Goal: Information Seeking & Learning: Learn about a topic

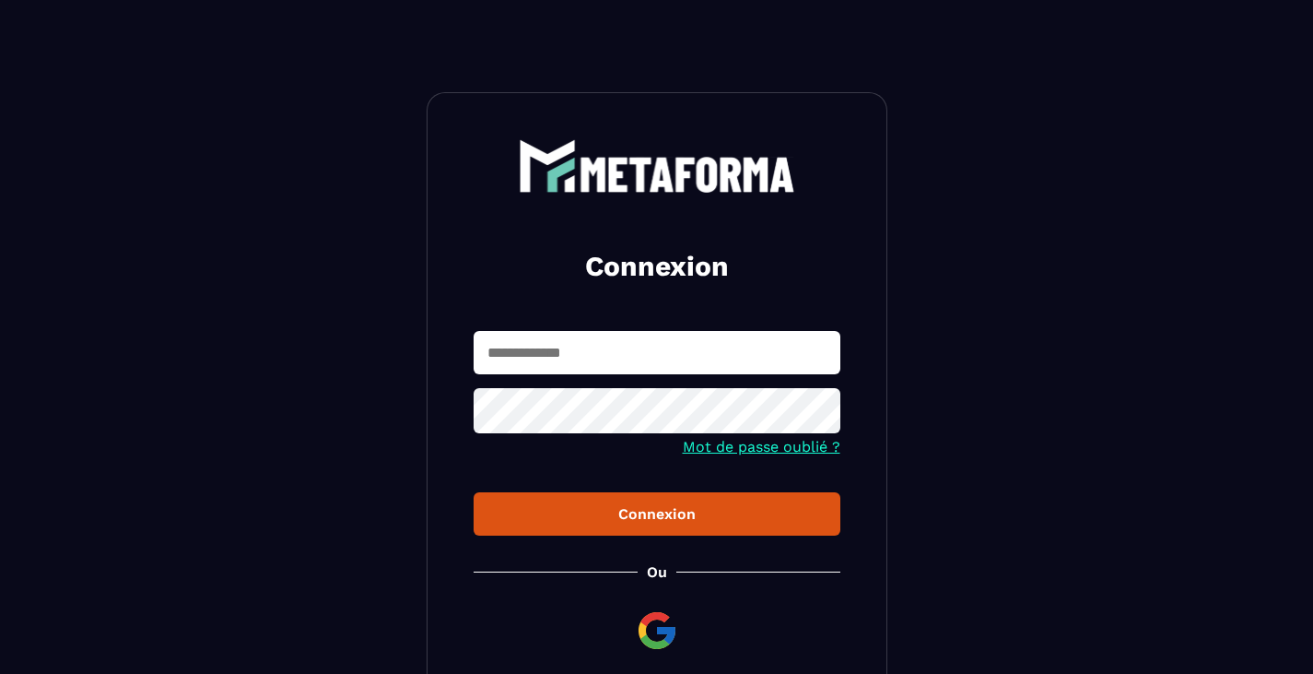
type input "**********"
click at [826, 421] on icon at bounding box center [820, 412] width 20 height 17
click at [730, 530] on button "Connexion" at bounding box center [657, 513] width 367 height 43
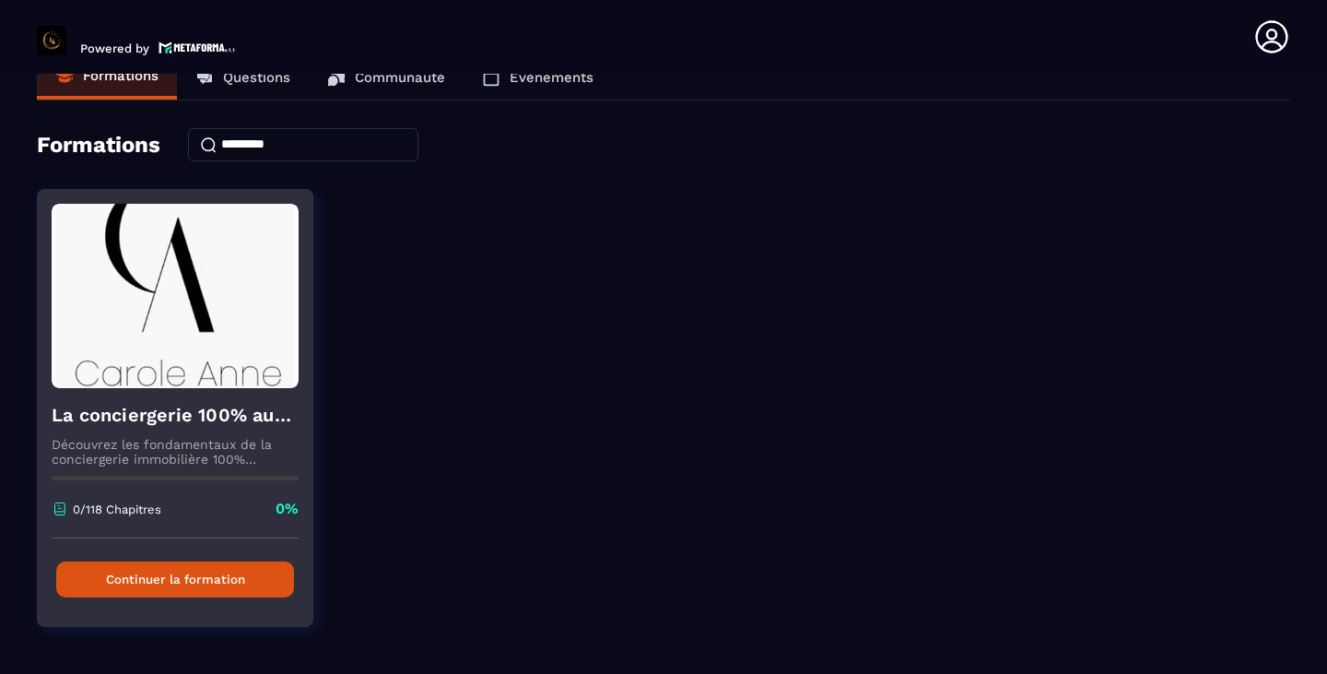
scroll to position [65, 0]
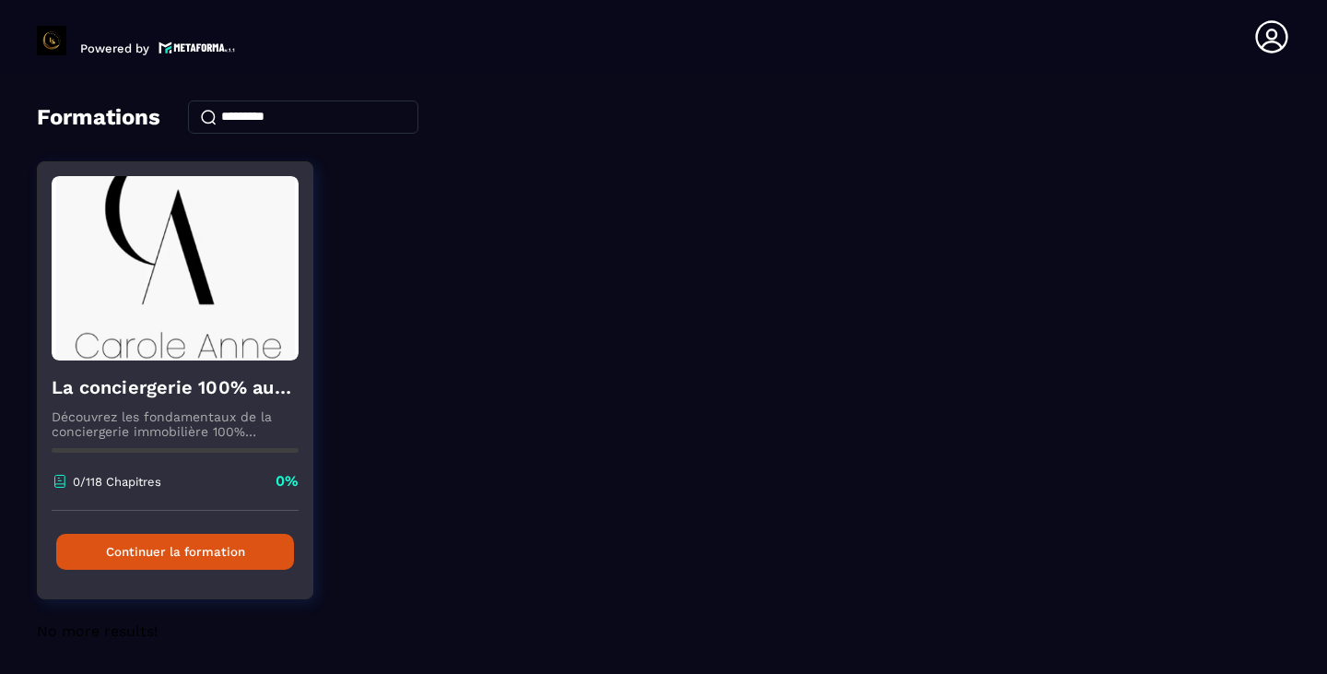
click at [133, 343] on img at bounding box center [175, 268] width 247 height 184
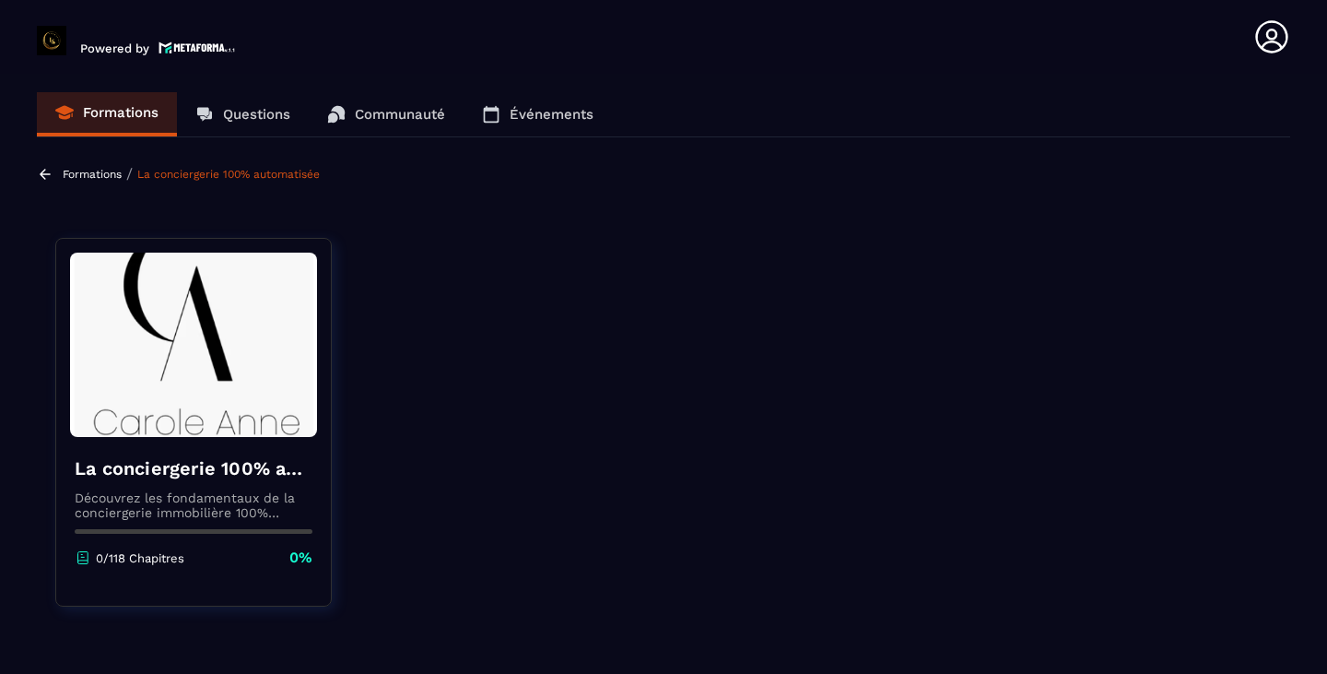
click at [112, 541] on div "La conciergerie 100% automatisée Découvrez les fondamentaux de la conciergerie …" at bounding box center [193, 511] width 275 height 149
click at [133, 349] on img at bounding box center [193, 344] width 247 height 184
click at [182, 184] on section "Formations Questions Communauté Événements Formations / La conciergerie 100% au…" at bounding box center [663, 377] width 1327 height 607
click at [183, 174] on link "La conciergerie 100% automatisée" at bounding box center [228, 174] width 182 height 13
click at [72, 451] on div "La conciergerie 100% automatisée Découvrez les fondamentaux de la conciergerie …" at bounding box center [193, 511] width 275 height 149
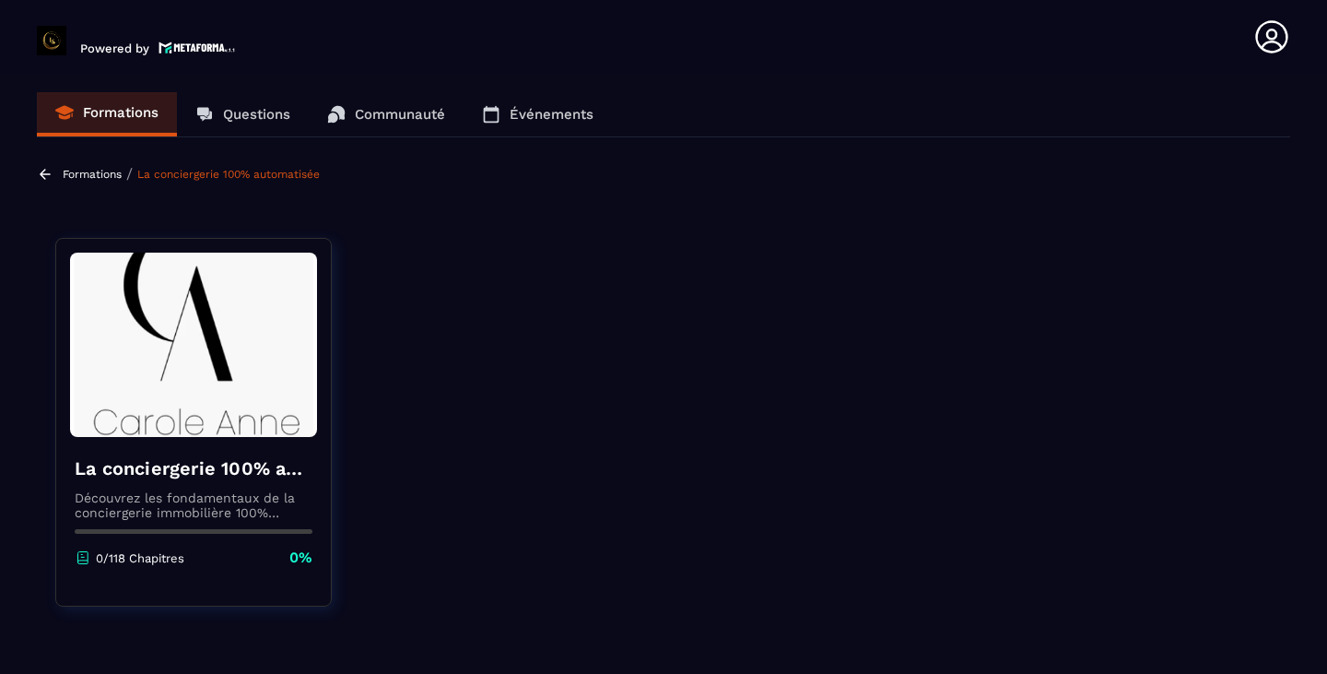
click at [117, 559] on p "0/118 Chapitres" at bounding box center [140, 558] width 88 height 14
click at [76, 175] on p "Formations" at bounding box center [92, 174] width 59 height 13
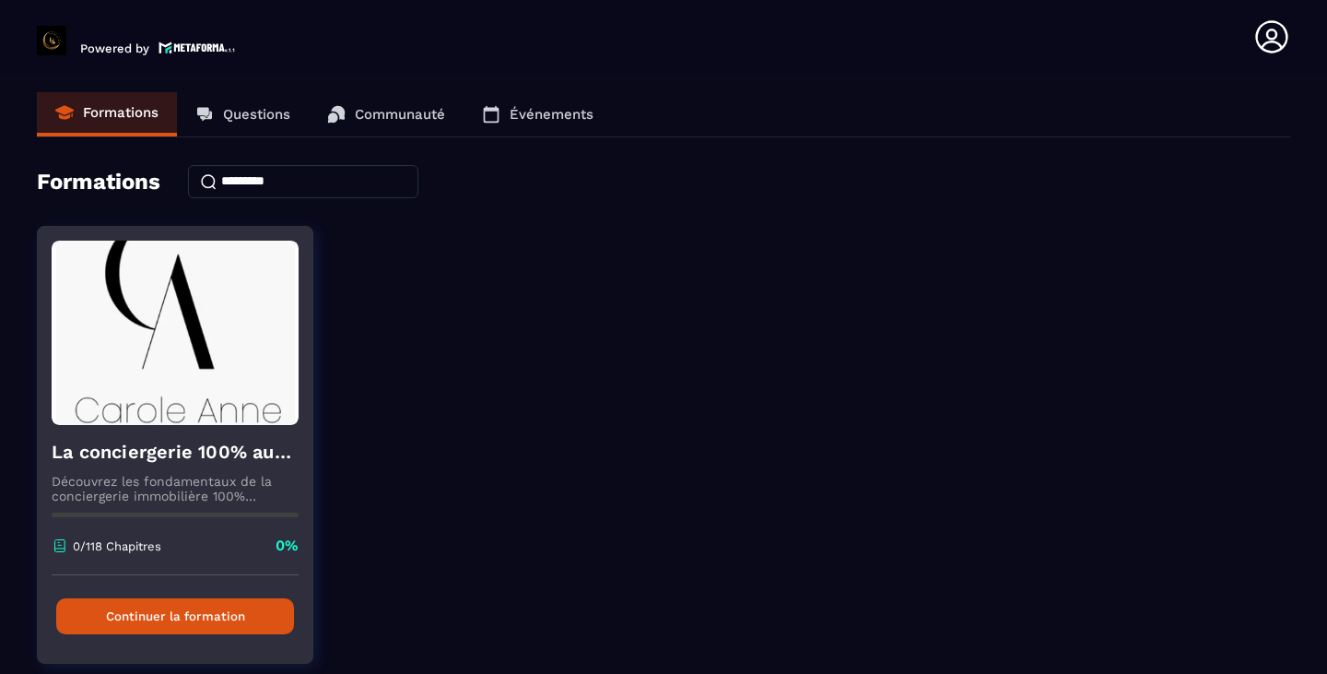
click at [102, 347] on img at bounding box center [175, 332] width 247 height 184
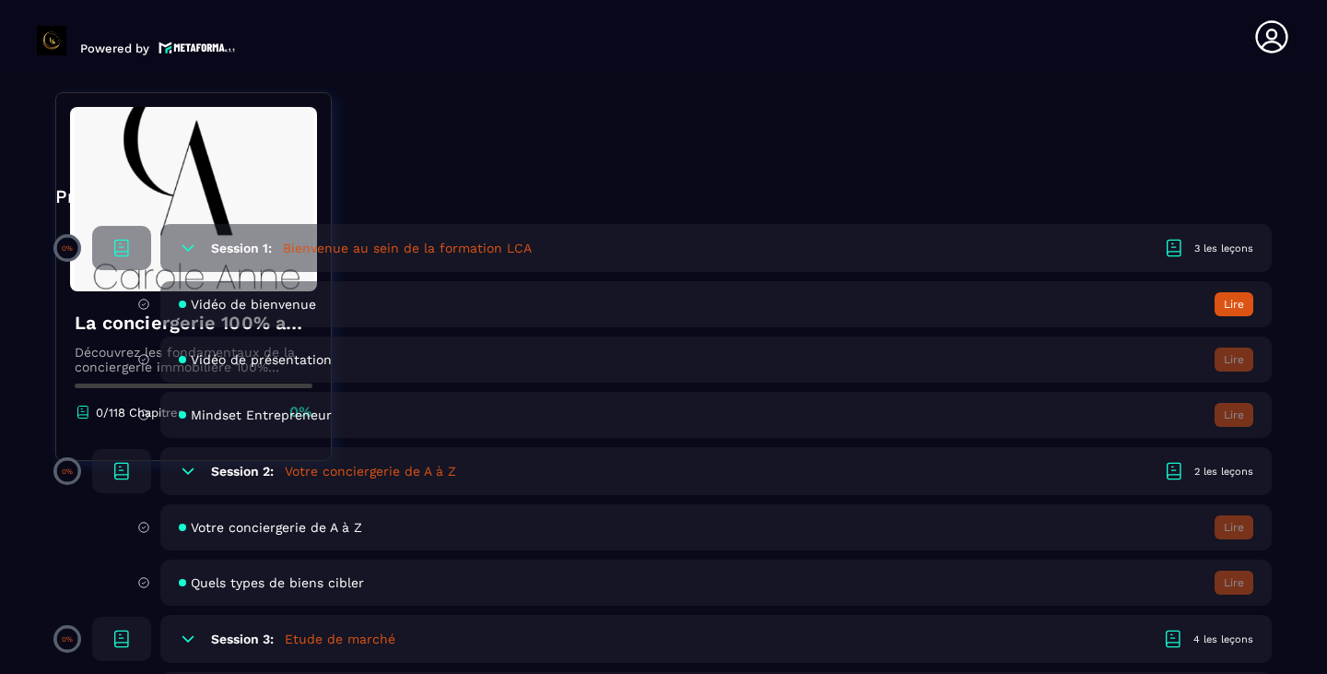
scroll to position [553, 0]
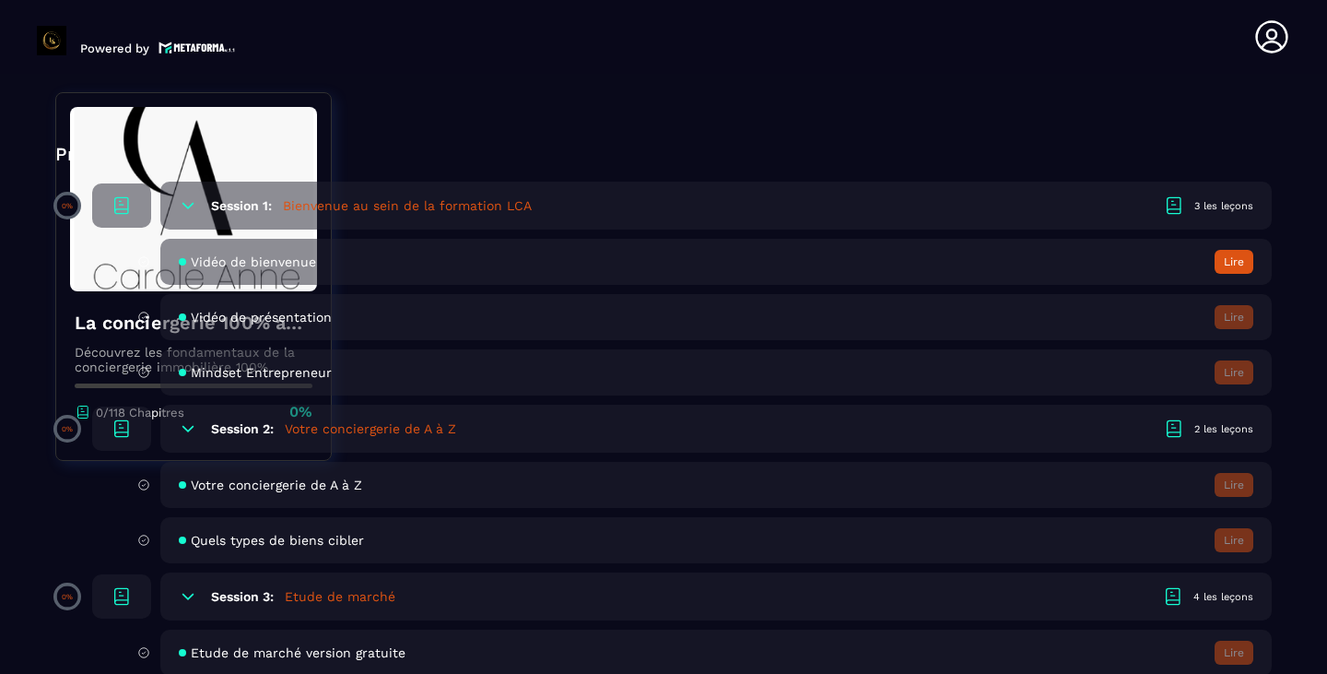
click at [502, 424] on div "Session 2: Votre conciergerie de A à Z 2 les leçons" at bounding box center [715, 428] width 1111 height 48
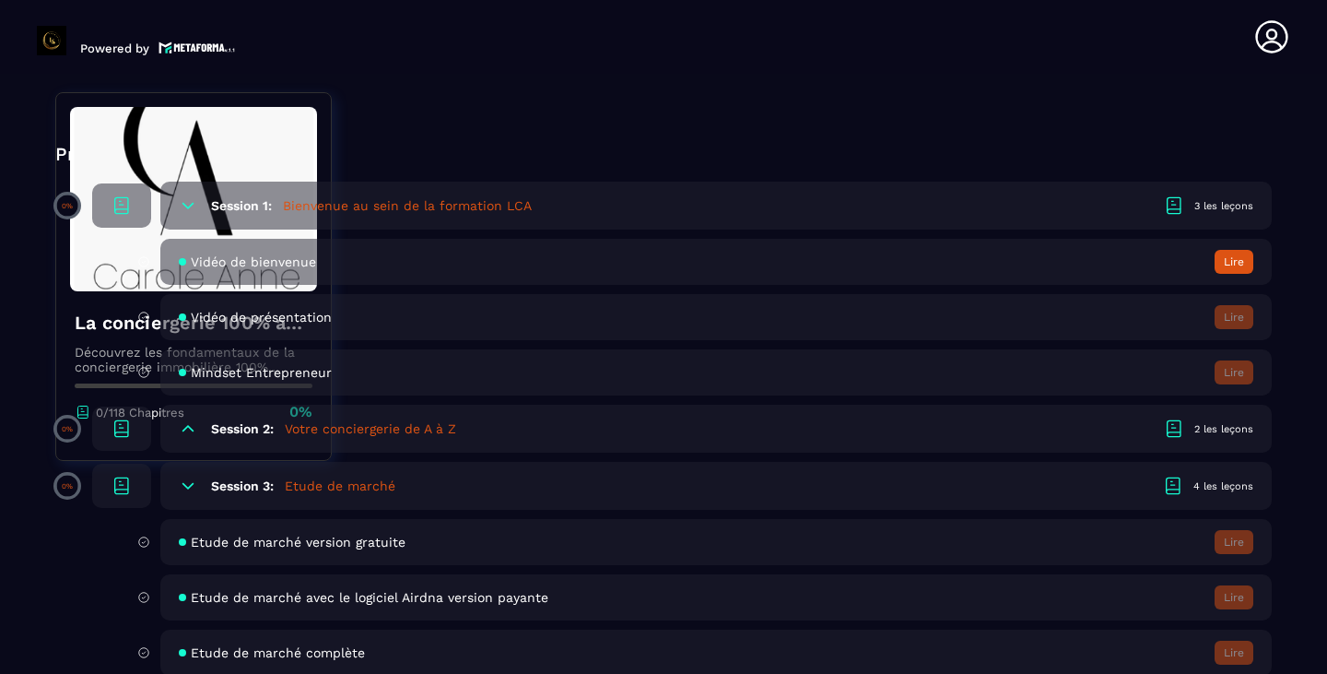
scroll to position [645, 0]
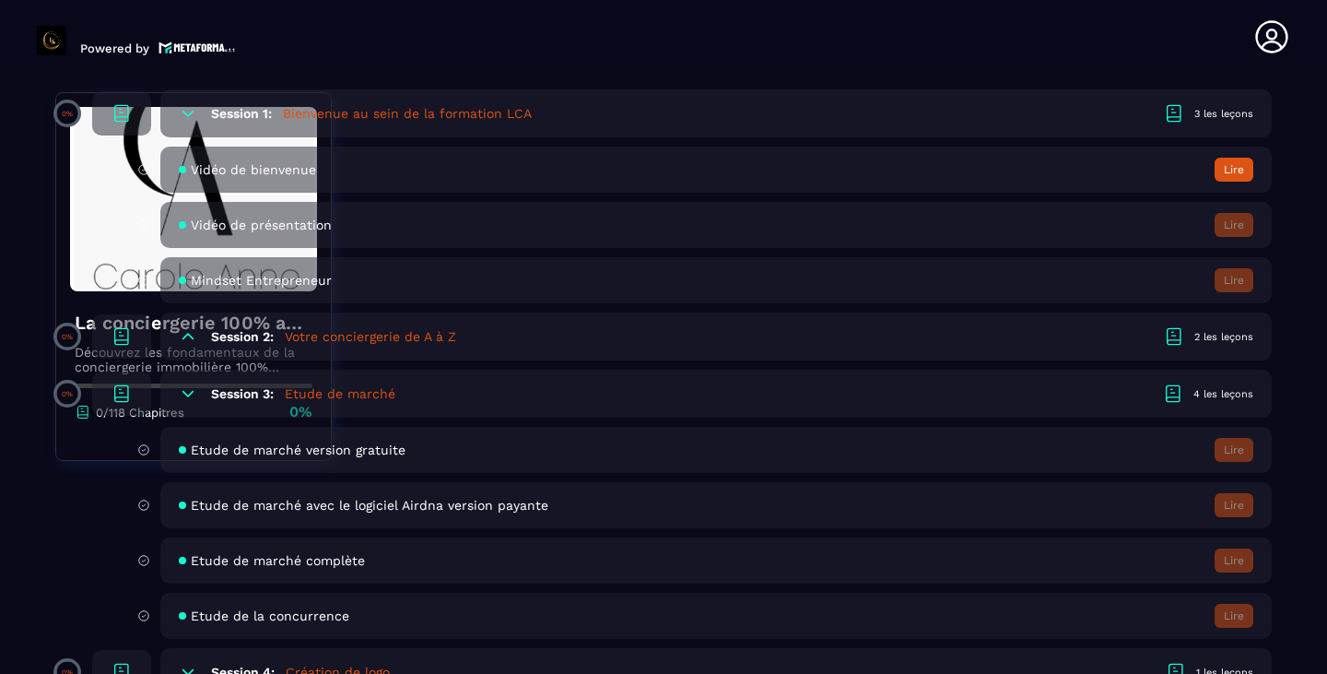
click at [206, 99] on div "Session 1: Bienvenue au sein de la formation LCA 3 les leçons" at bounding box center [715, 113] width 1111 height 48
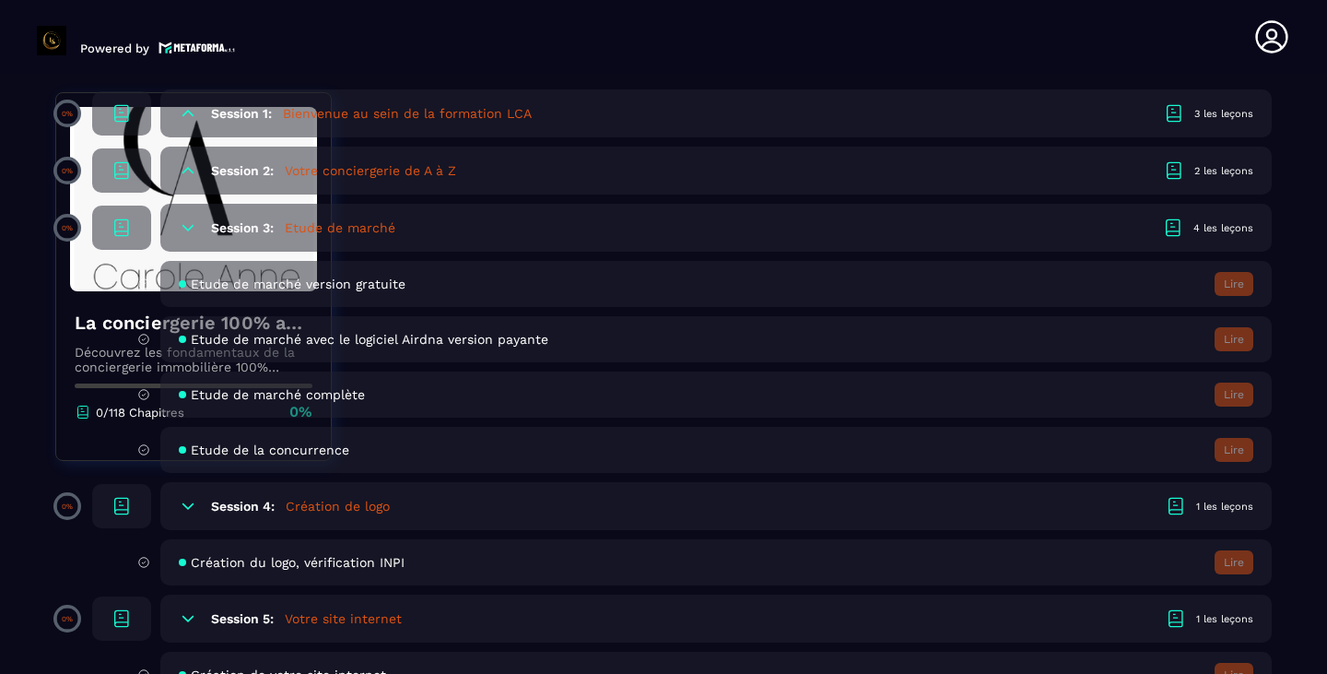
click at [206, 99] on div "Session 1: Bienvenue au sein de la formation LCA 3 les leçons" at bounding box center [715, 113] width 1111 height 48
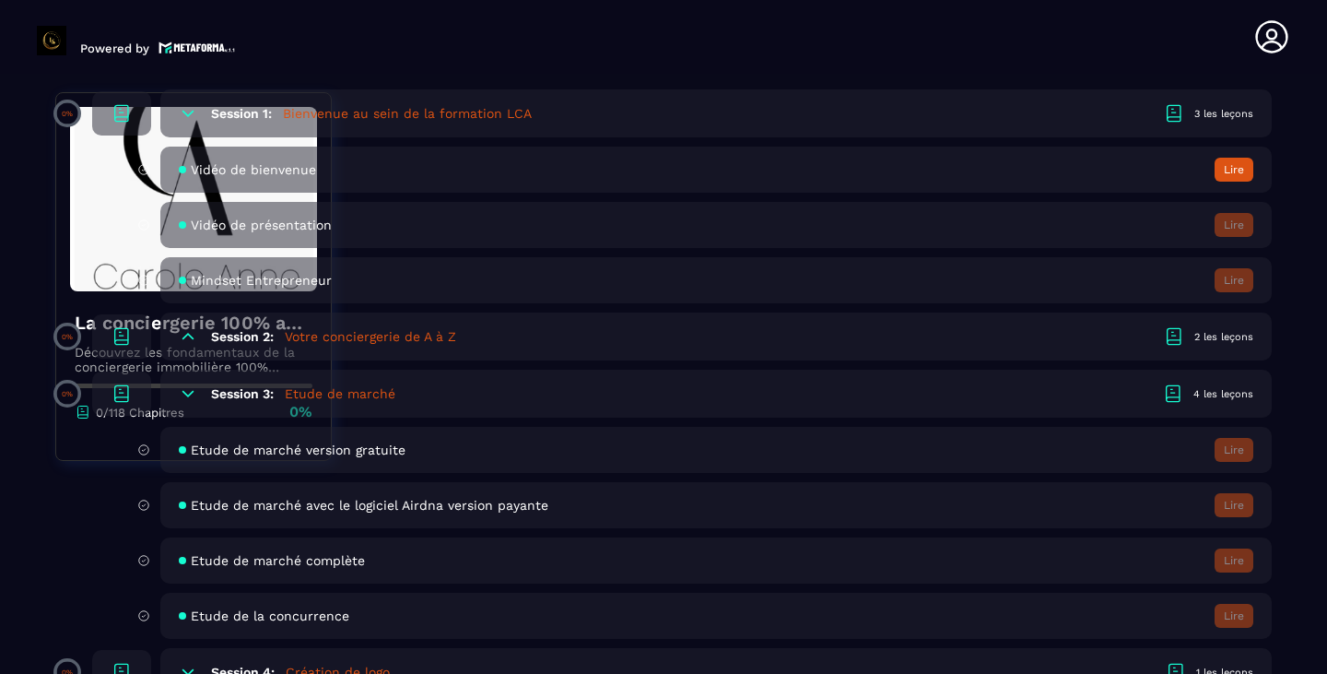
click at [206, 98] on div "Session 1: Bienvenue au sein de la formation LCA 3 les leçons" at bounding box center [715, 113] width 1111 height 48
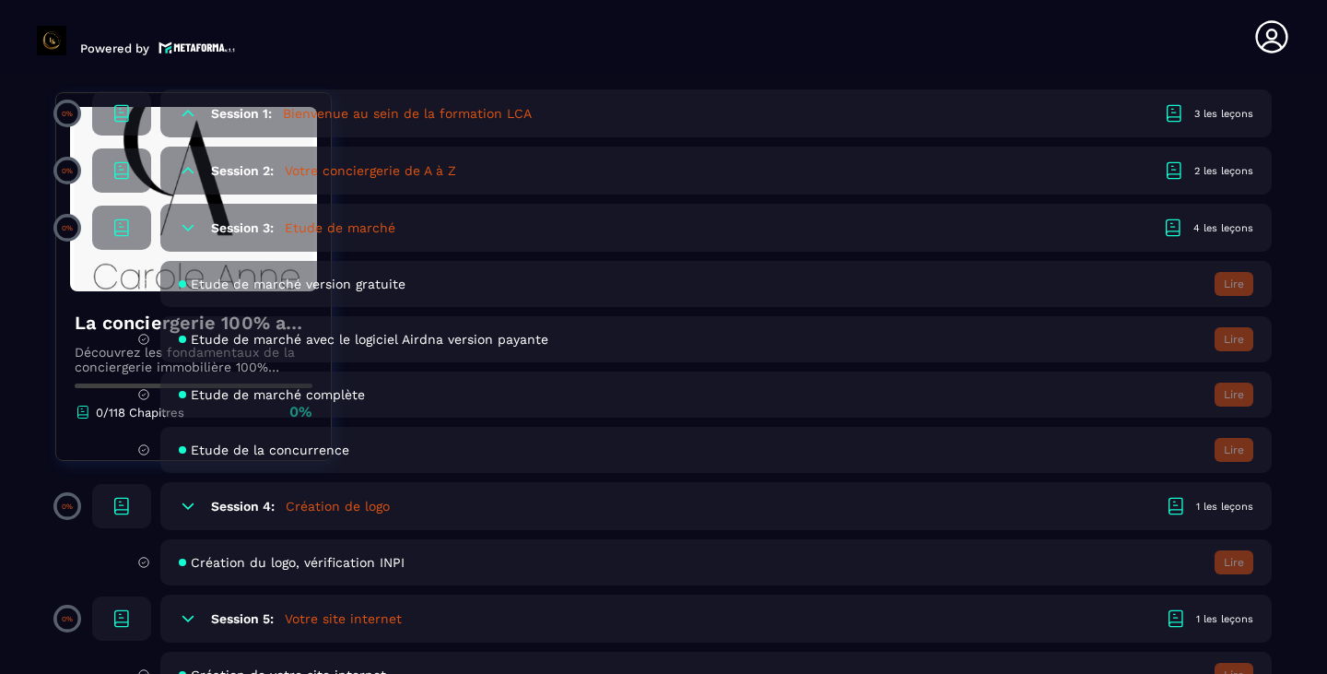
click at [1312, 77] on section "Formations Questions Communauté Événements Formations / La conciergerie 100% au…" at bounding box center [663, 377] width 1327 height 607
click at [21, 493] on section "Formations Questions Communauté Événements Formations / La conciergerie 100% au…" at bounding box center [663, 377] width 1327 height 607
click at [28, 488] on section "Formations Questions Communauté Événements Formations / La conciergerie 100% au…" at bounding box center [663, 377] width 1327 height 607
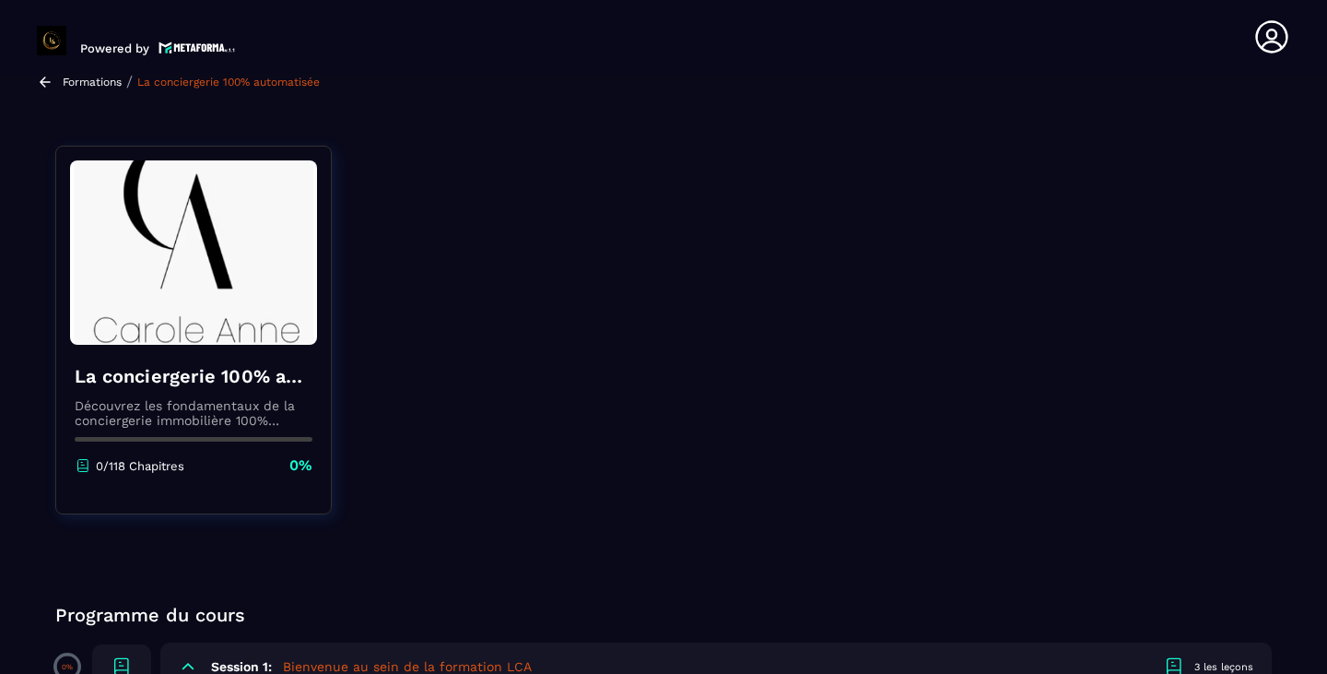
scroll to position [0, 0]
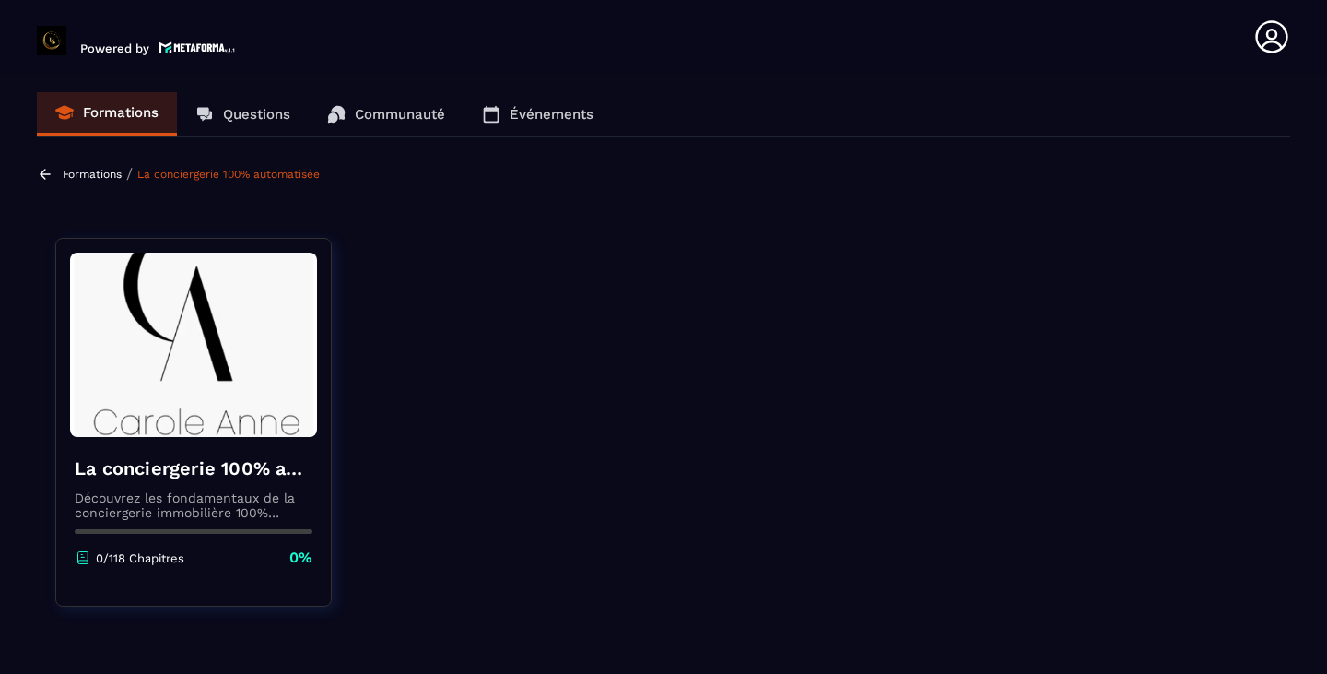
click at [98, 158] on section "Formations Questions Communauté Événements Formations / La conciergerie 100% au…" at bounding box center [663, 377] width 1327 height 607
click at [110, 173] on p "Formations" at bounding box center [92, 174] width 59 height 13
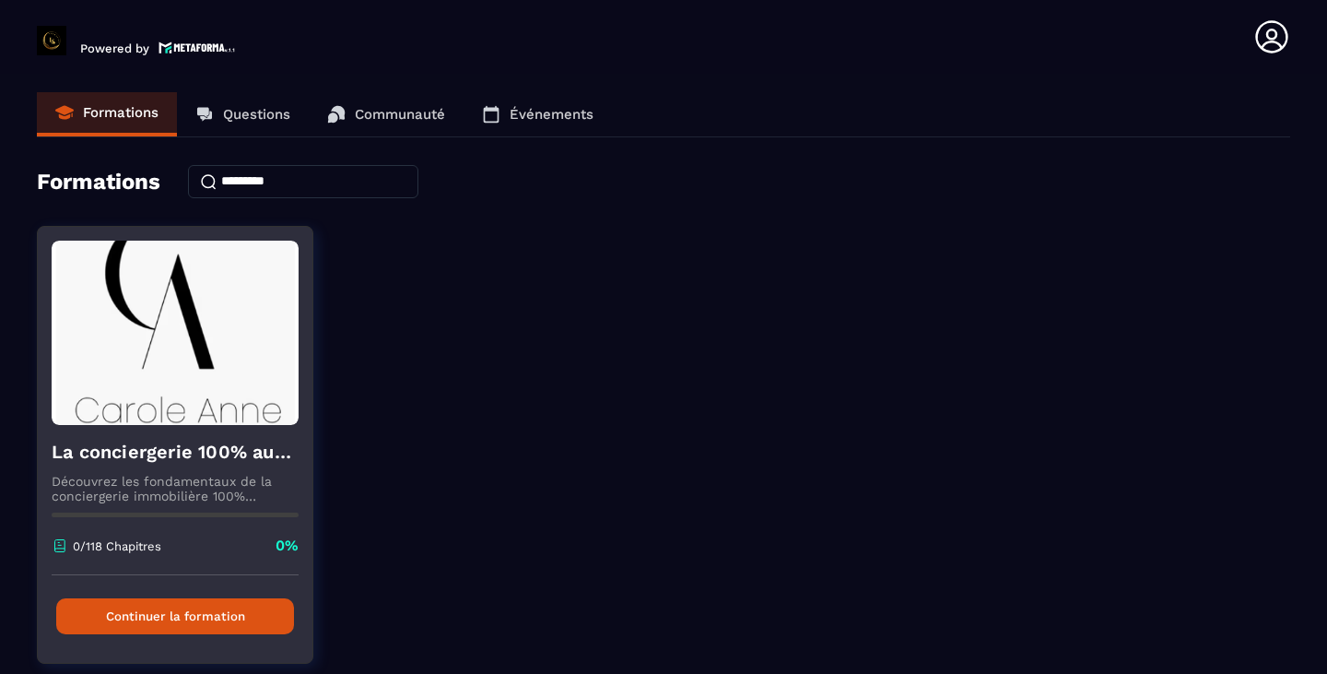
scroll to position [65, 0]
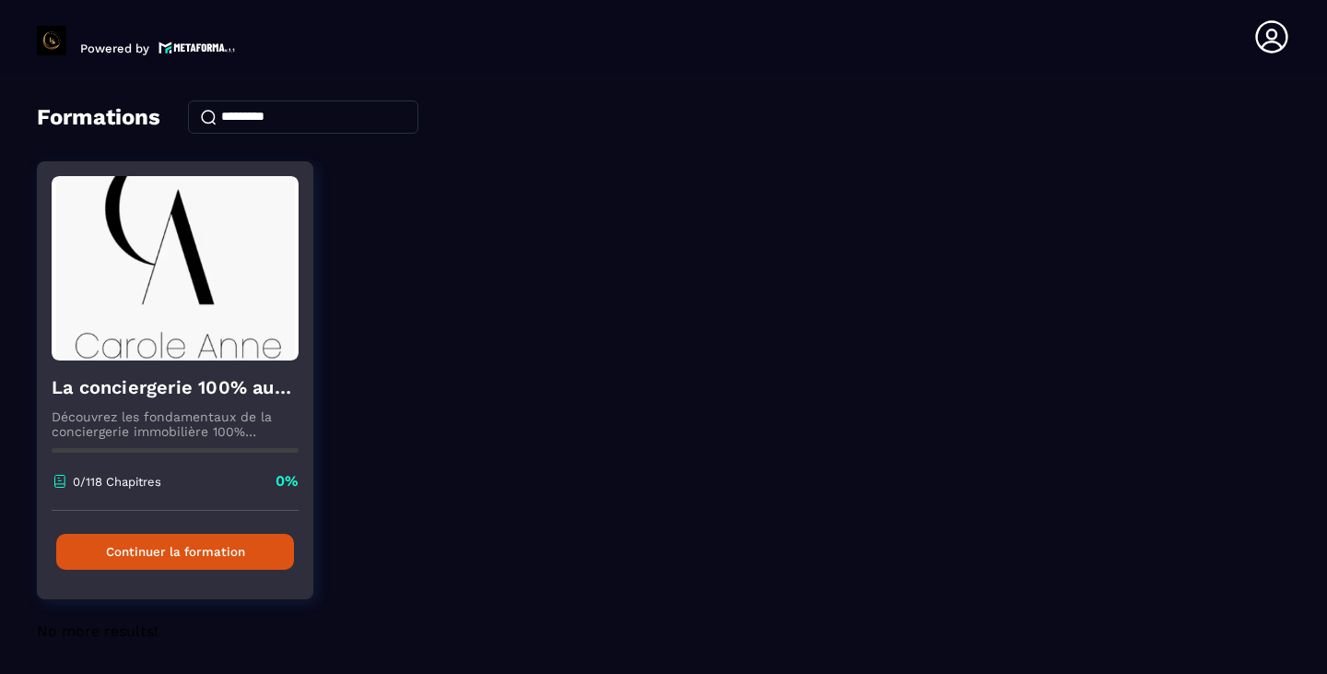
click at [190, 560] on button "Continuer la formation" at bounding box center [175, 551] width 238 height 36
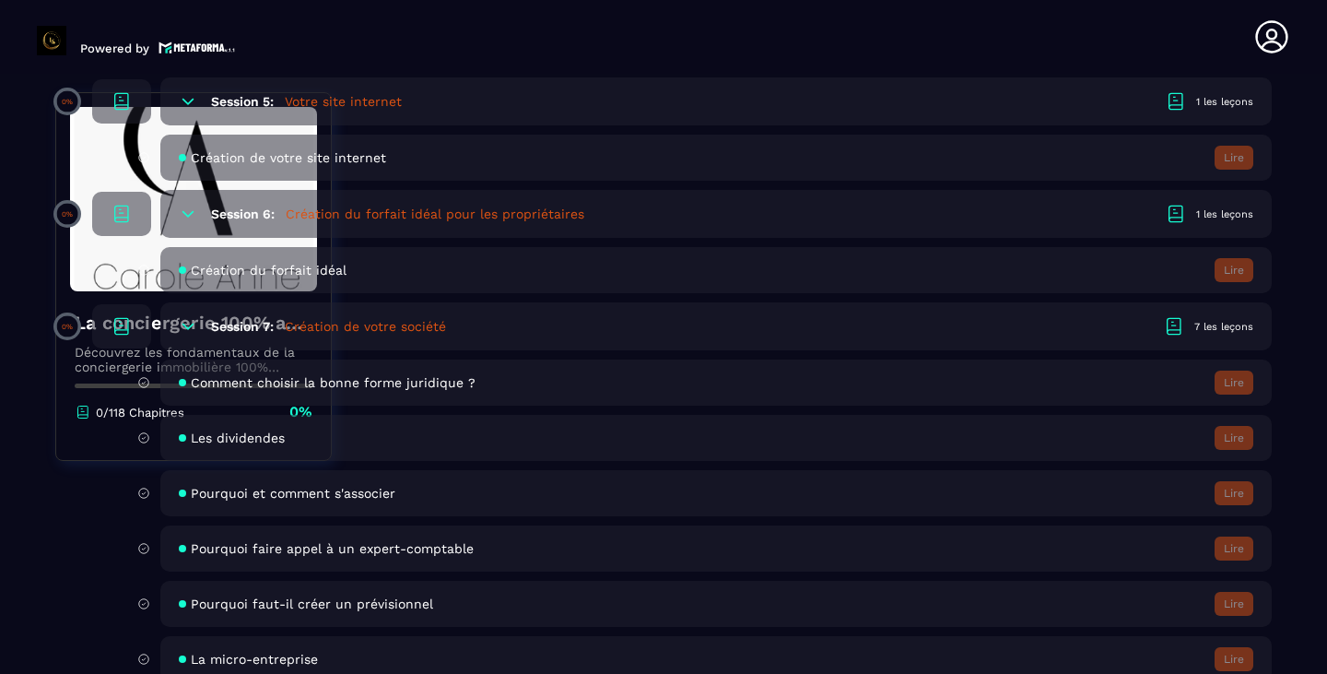
scroll to position [1474, 0]
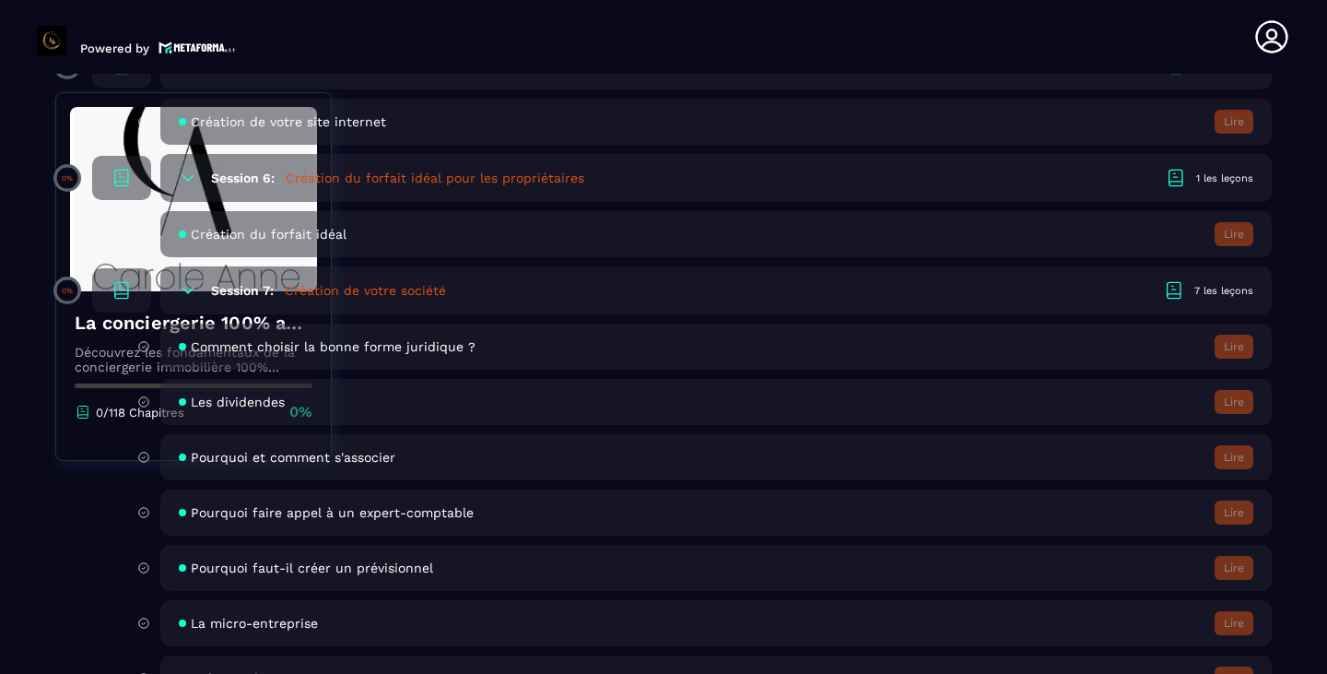
click at [377, 470] on div "Pourquoi et comment s'associer Lire" at bounding box center [715, 457] width 1111 height 46
click at [454, 418] on div "Les dividendes Lire" at bounding box center [715, 402] width 1111 height 46
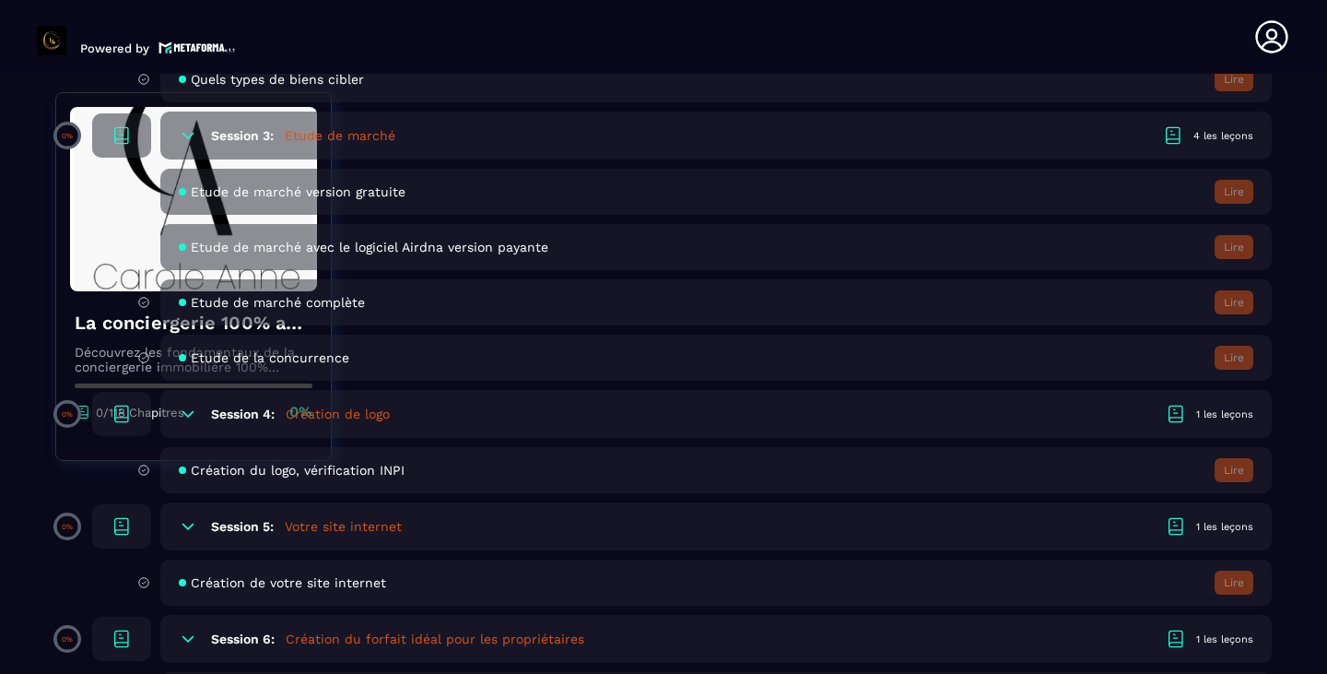
scroll to position [553, 0]
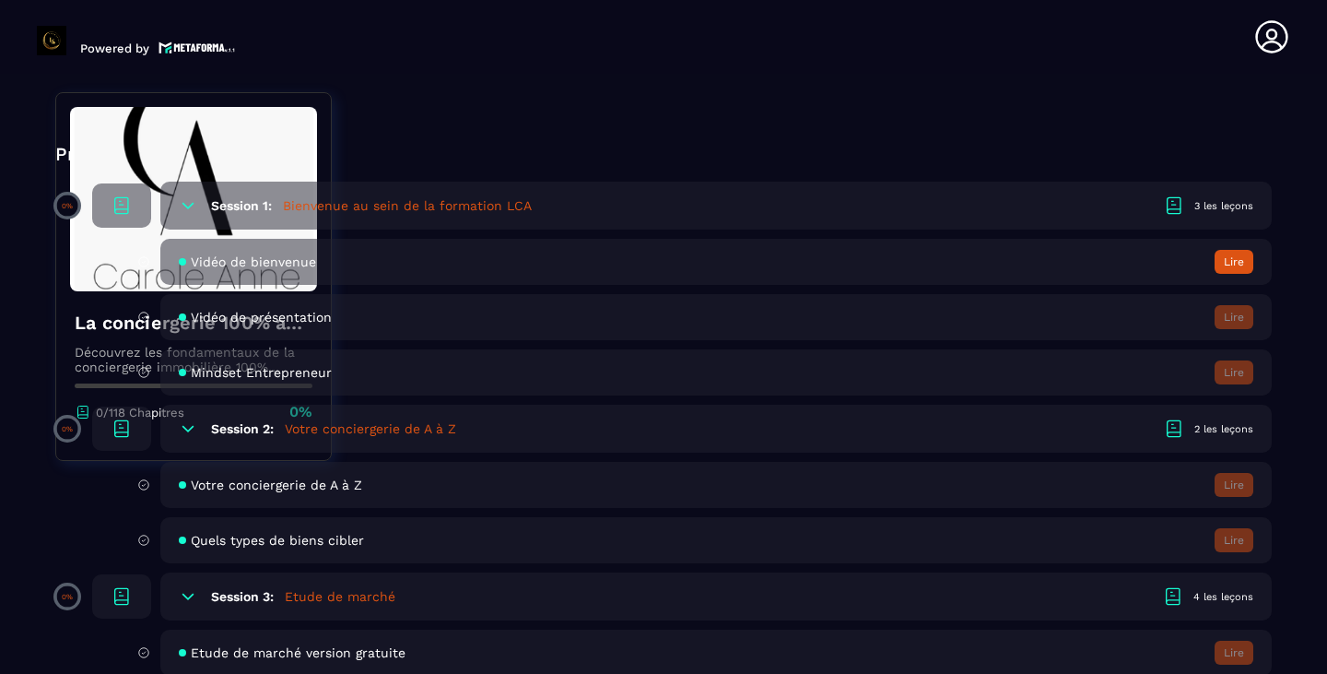
click at [1233, 257] on button "Lire" at bounding box center [1233, 262] width 39 height 24
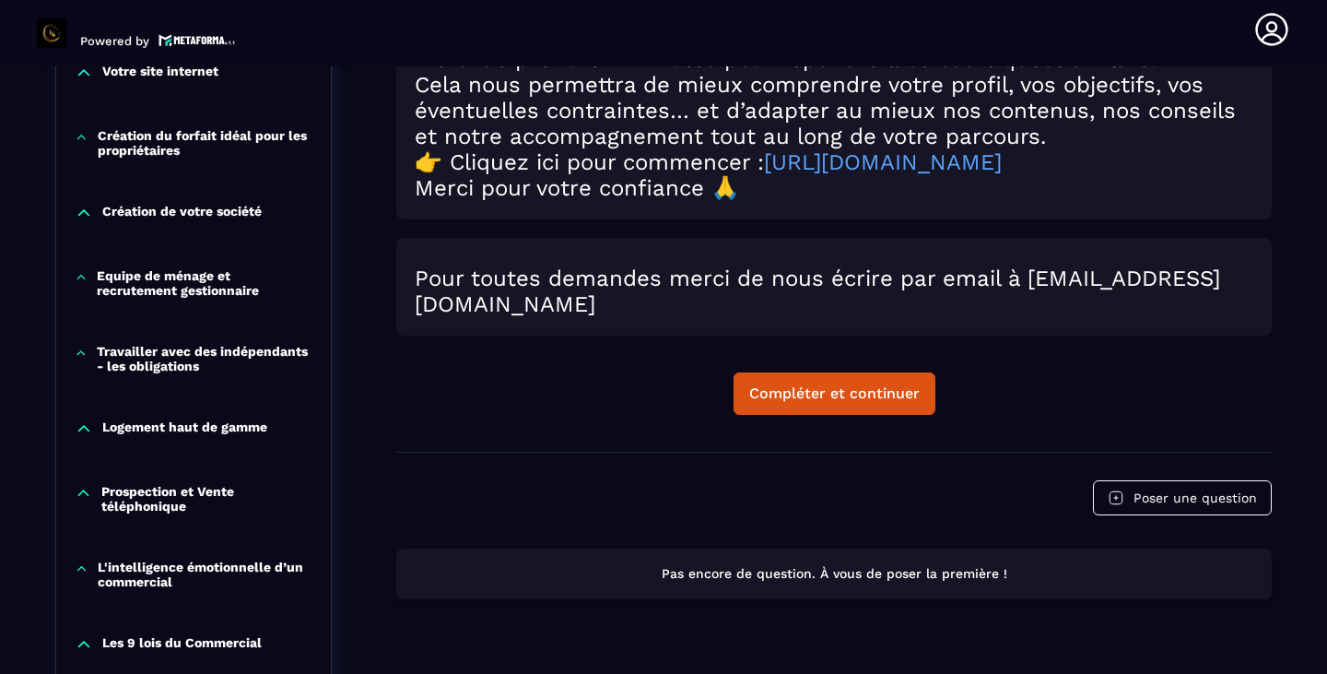
scroll to position [1297, 0]
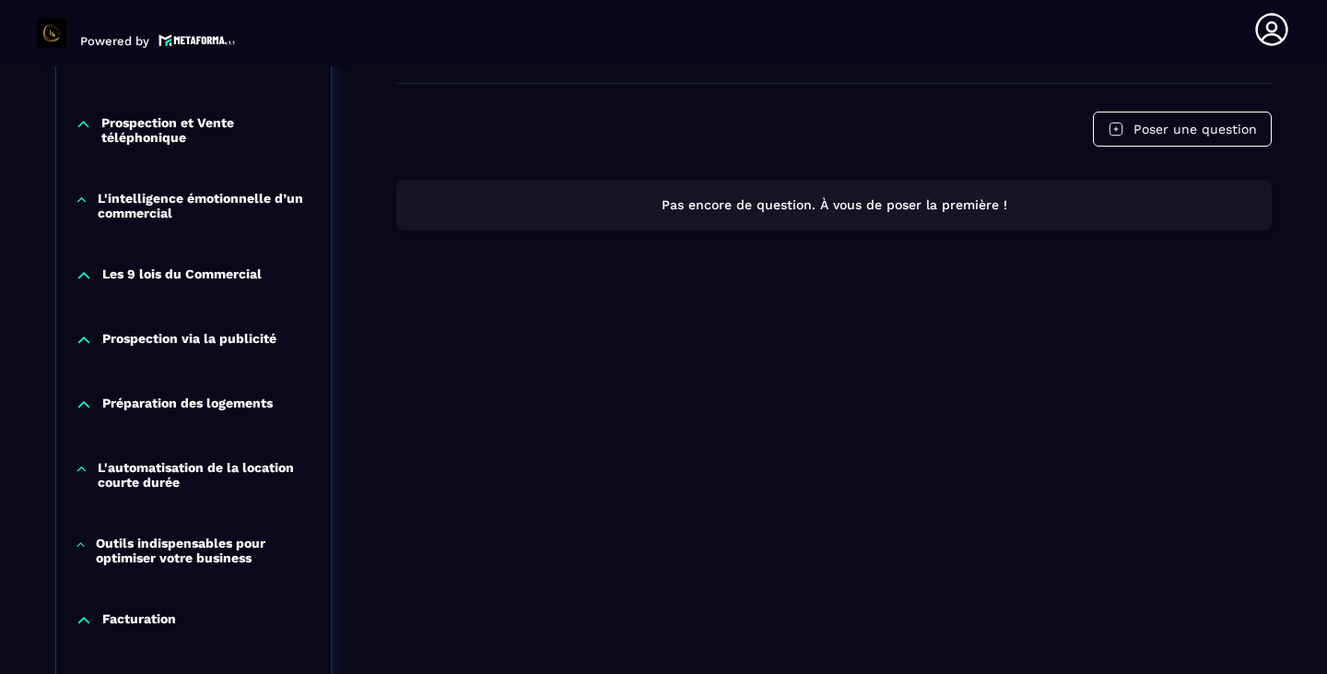
click at [192, 349] on p "Prospection via la publicité" at bounding box center [189, 340] width 174 height 18
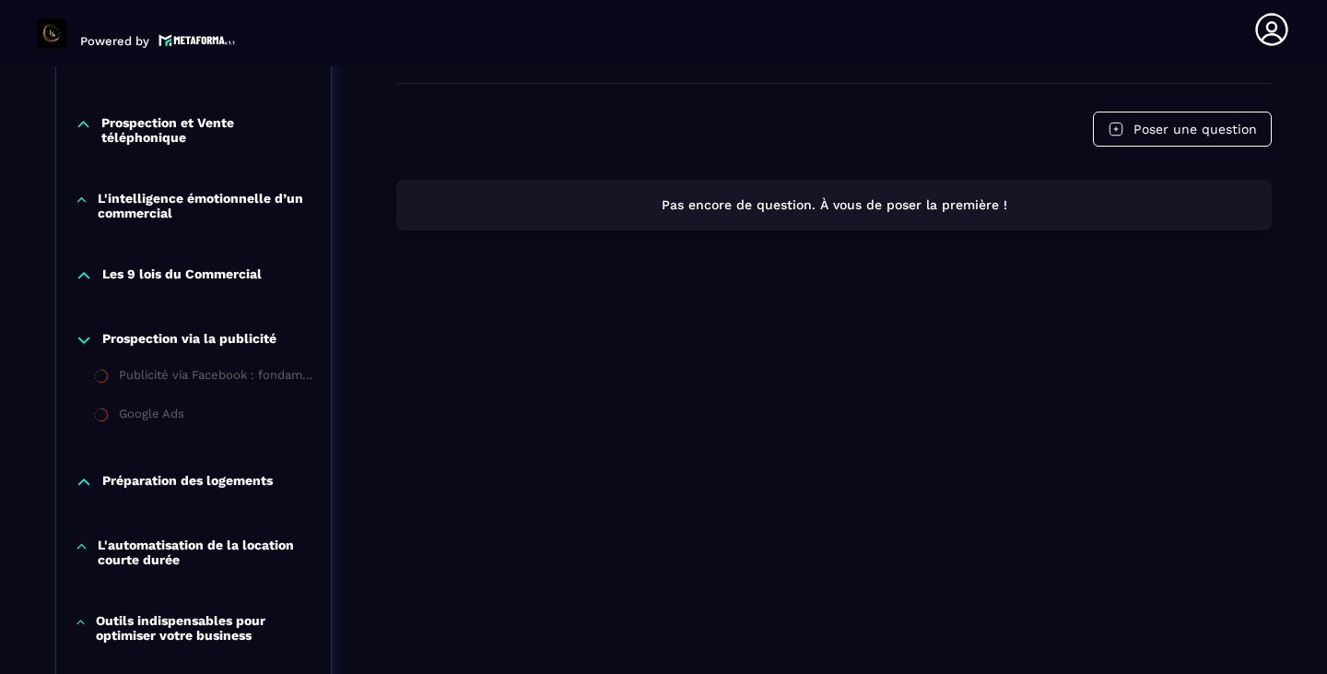
click at [177, 397] on li "Publicité via Facebook : fondamentaux" at bounding box center [193, 377] width 275 height 39
click at [152, 462] on div "Préparation des logements" at bounding box center [193, 486] width 275 height 64
